Goal: Check status: Check status

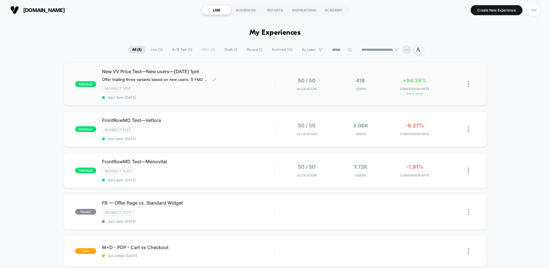
click at [269, 96] on span "start date: [DATE]" at bounding box center [188, 97] width 173 height 4
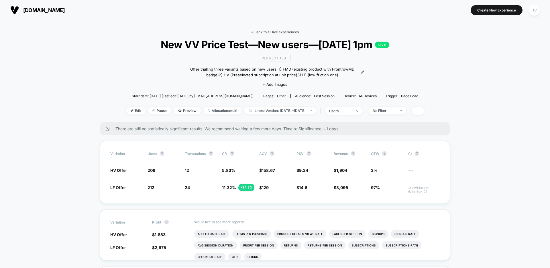
click at [281, 34] on link "< Back to all live experiences" at bounding box center [275, 32] width 48 height 4
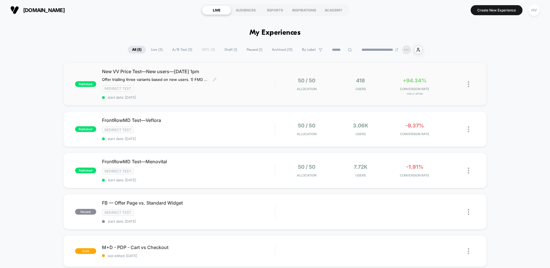
click at [242, 77] on div "New VV Price Test—New users—[DATE] 1pm Offer trialling three variants based on …" at bounding box center [188, 83] width 173 height 31
click at [257, 76] on div "New VV Price Test—New users—[DATE] 1pm Offer trialling three variants based on …" at bounding box center [188, 83] width 173 height 31
